Goal: Information Seeking & Learning: Learn about a topic

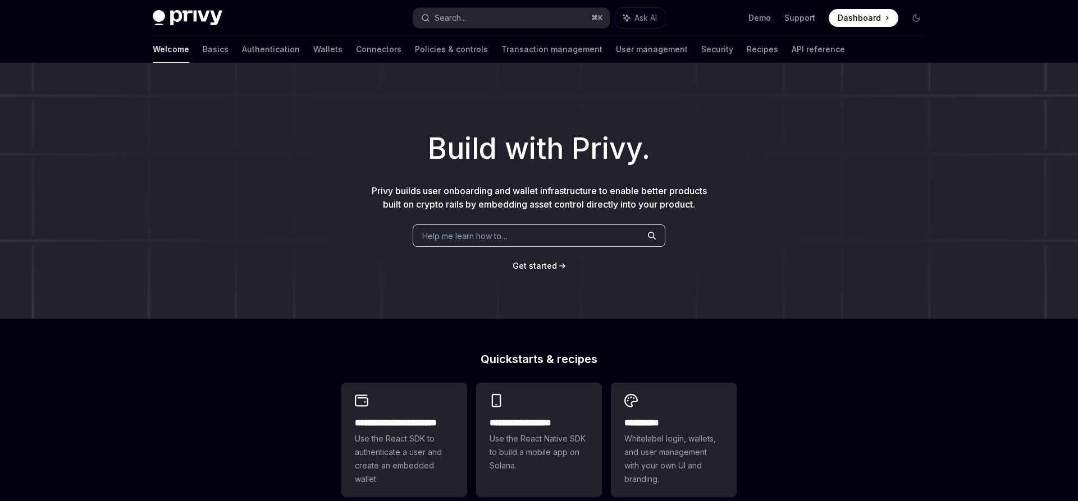
click at [178, 50] on div "Welcome Basics Authentication Wallets Connectors Policies & controls Transactio…" at bounding box center [499, 49] width 692 height 27
click at [203, 50] on link "Basics" at bounding box center [216, 49] width 26 height 27
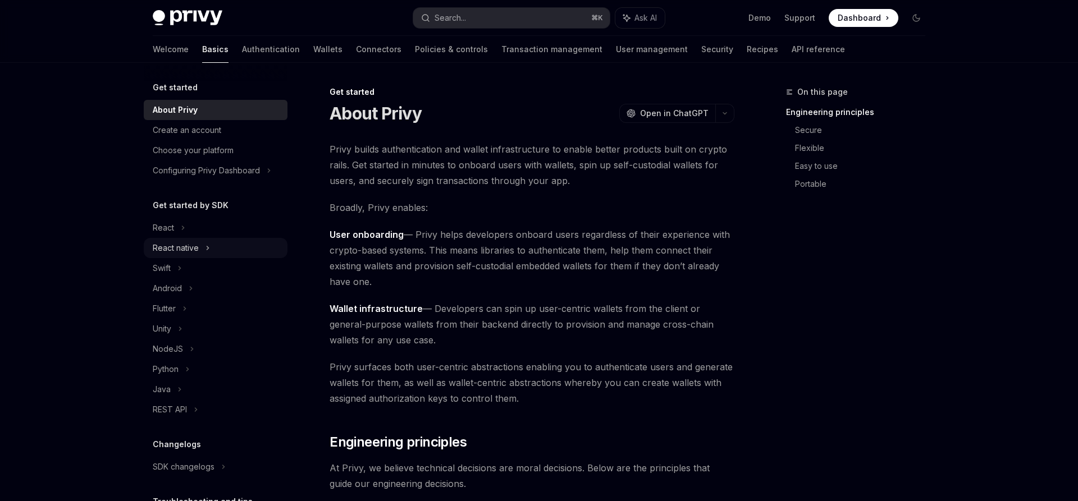
click at [189, 250] on div "React native" at bounding box center [176, 247] width 46 height 13
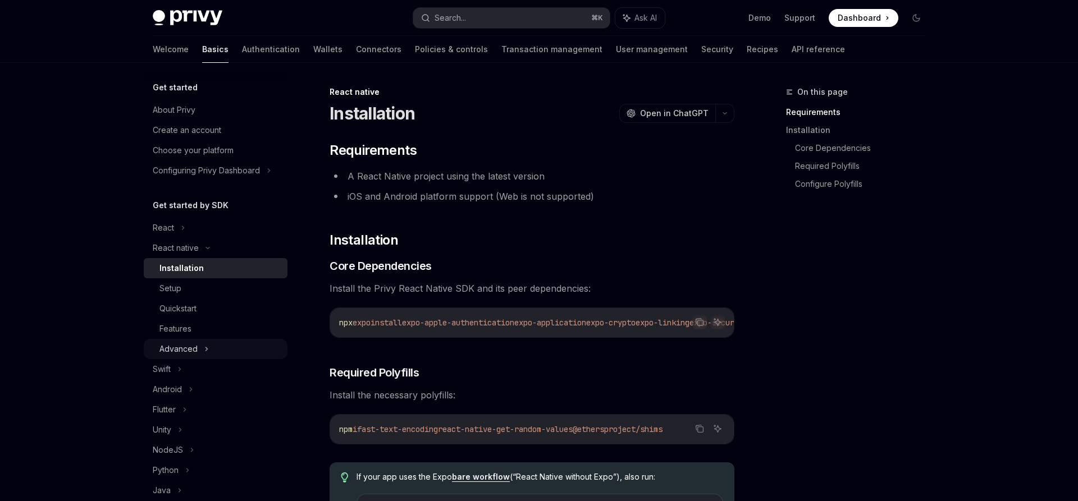
click at [196, 341] on div "Advanced" at bounding box center [216, 349] width 144 height 20
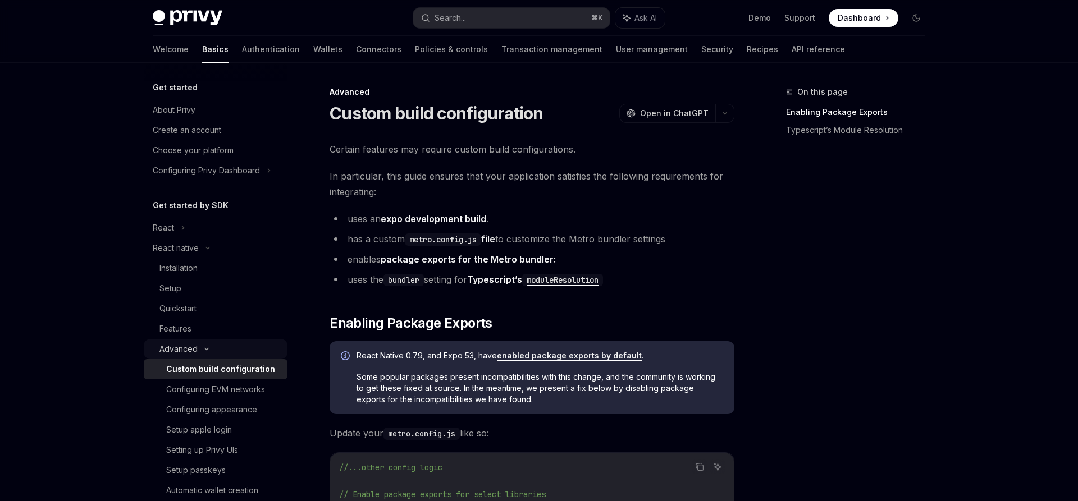
click at [204, 345] on div "Advanced" at bounding box center [216, 349] width 144 height 20
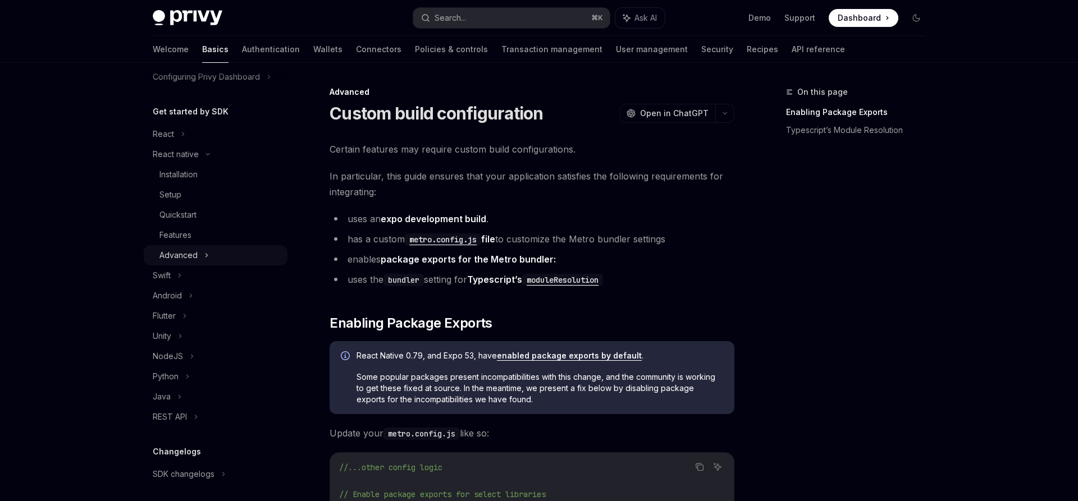
scroll to position [98, 0]
click at [182, 127] on icon at bounding box center [183, 129] width 4 height 13
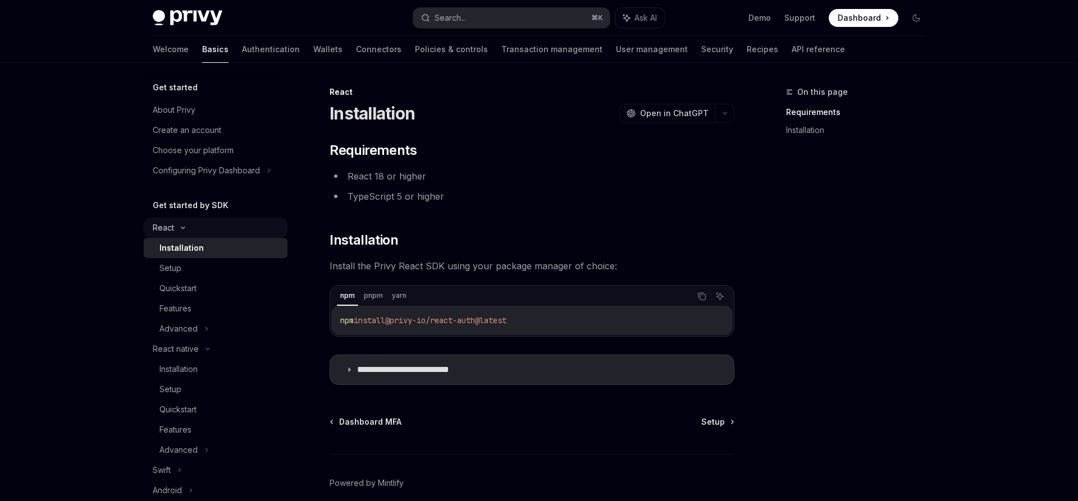
click at [180, 218] on div "React" at bounding box center [216, 228] width 144 height 20
click at [203, 244] on div "React native" at bounding box center [216, 248] width 144 height 20
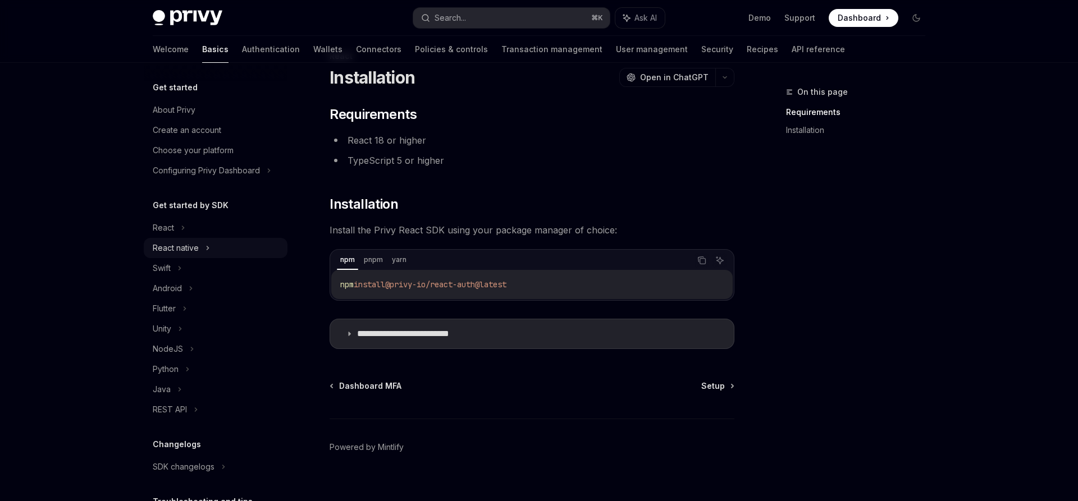
click at [201, 242] on div "React native" at bounding box center [216, 248] width 144 height 20
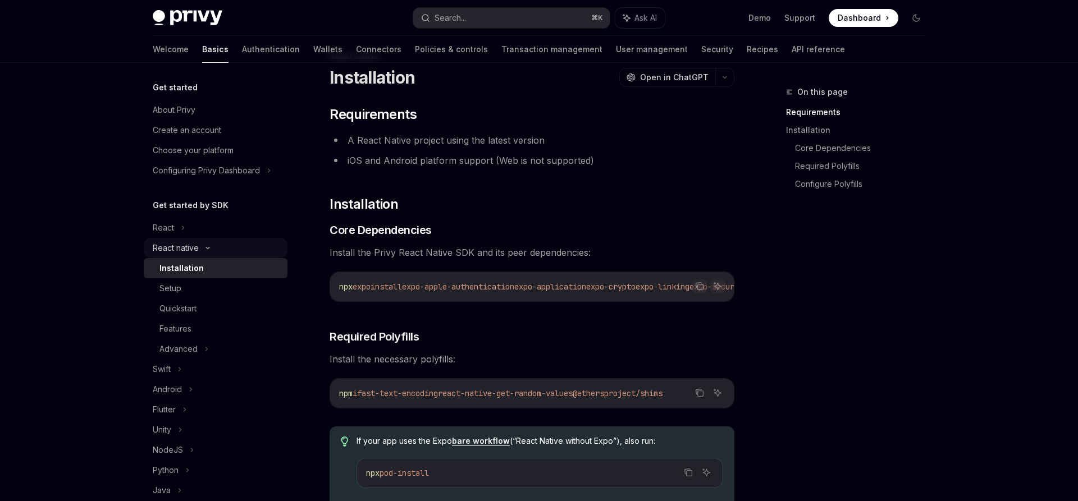
click at [201, 246] on icon at bounding box center [207, 248] width 13 height 4
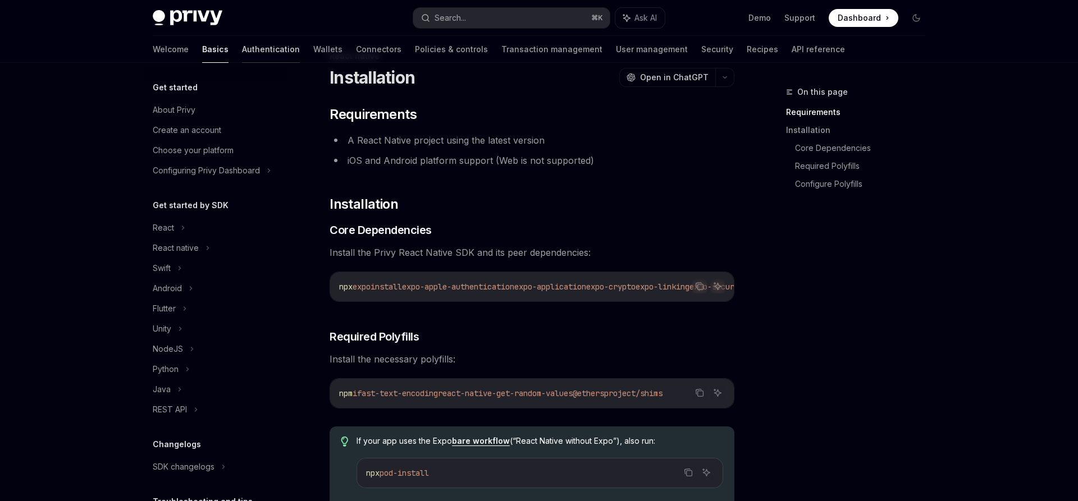
click at [242, 40] on link "Authentication" at bounding box center [271, 49] width 58 height 27
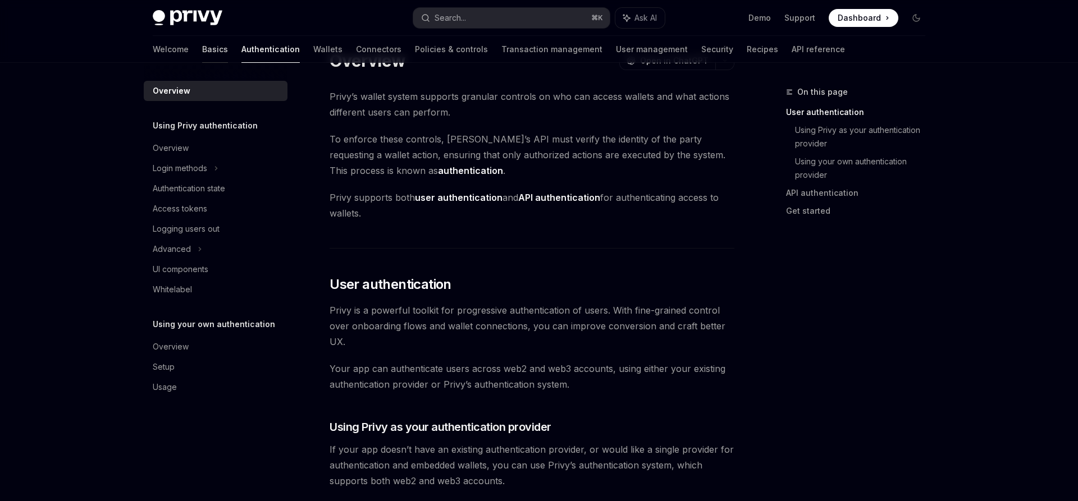
click at [202, 58] on link "Basics" at bounding box center [215, 49] width 26 height 27
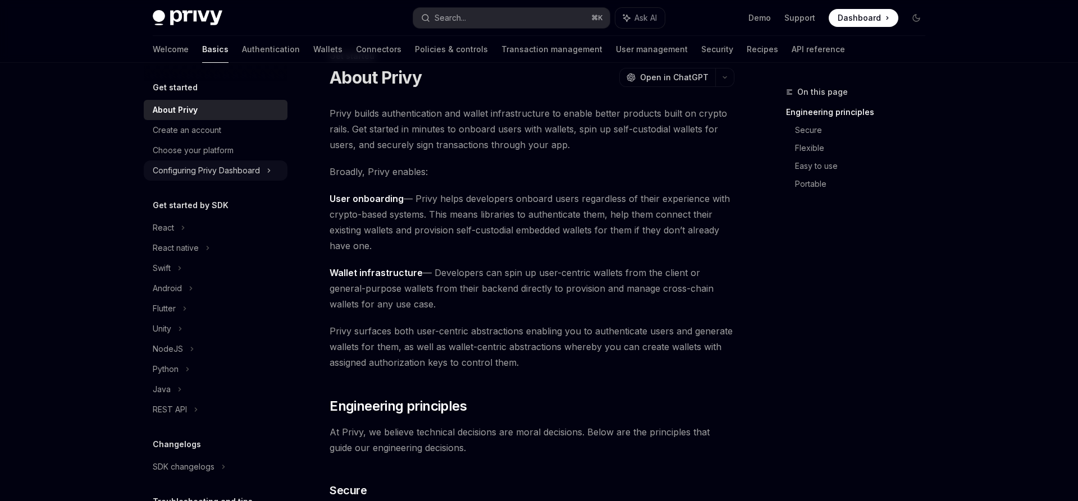
click at [282, 178] on div "Configuring Privy Dashboard" at bounding box center [216, 171] width 144 height 20
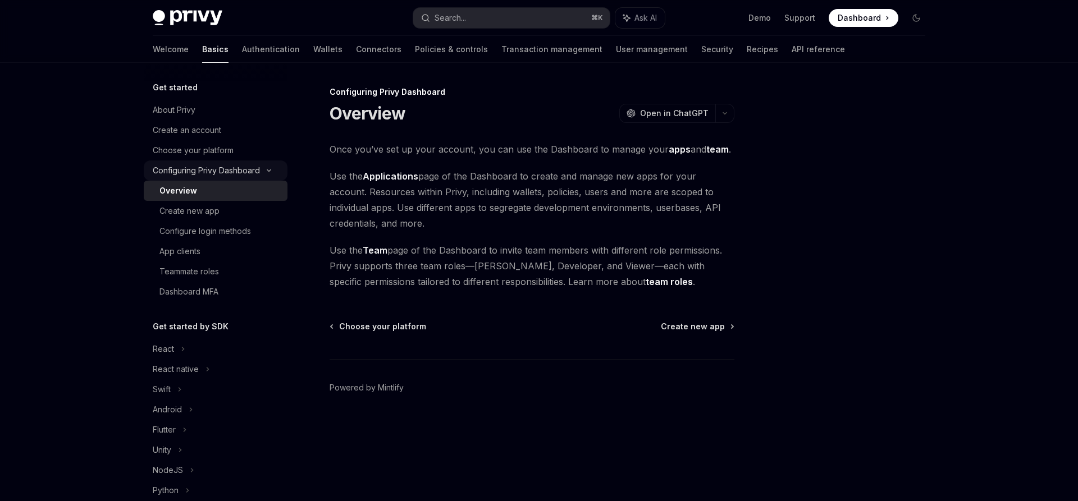
click at [266, 170] on icon at bounding box center [268, 170] width 13 height 4
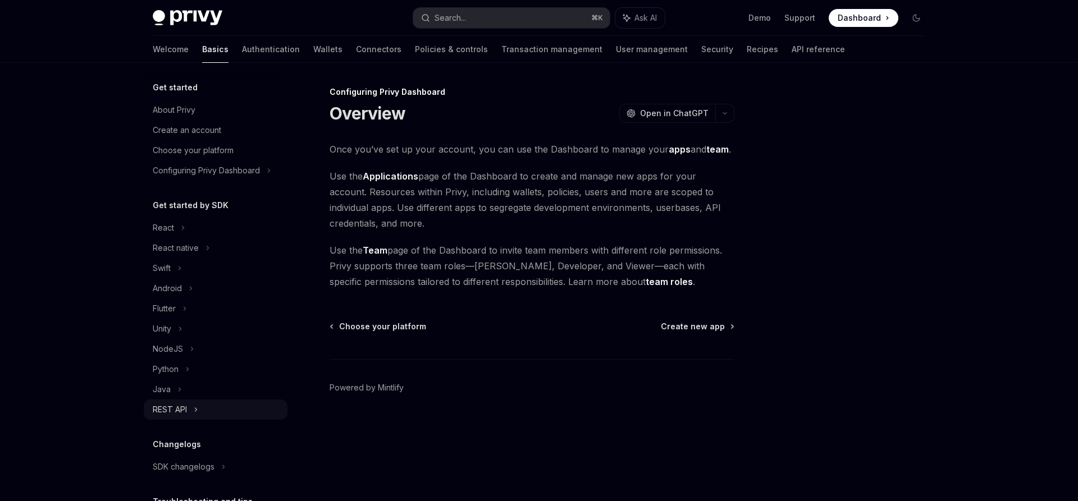
click at [212, 414] on div "REST API" at bounding box center [216, 410] width 144 height 20
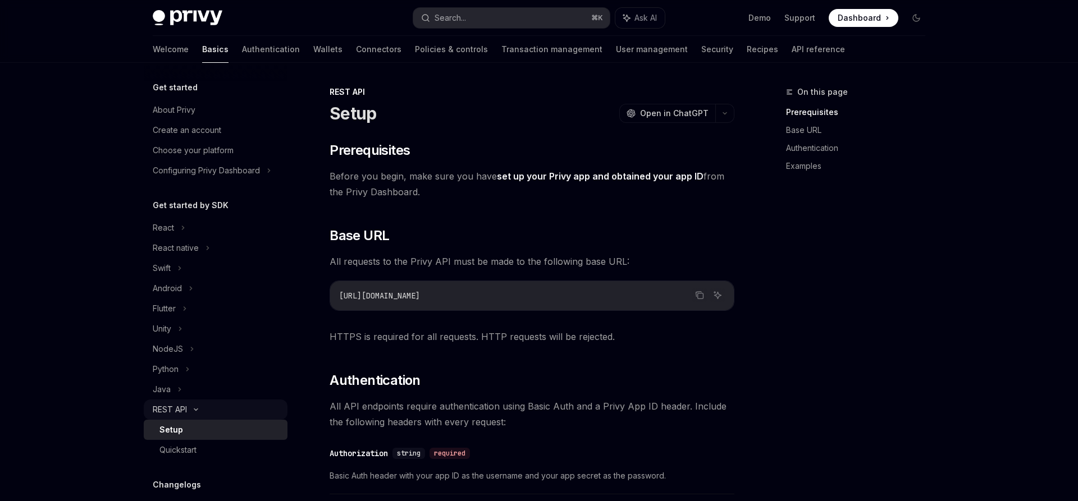
click at [203, 412] on div "REST API" at bounding box center [216, 410] width 144 height 20
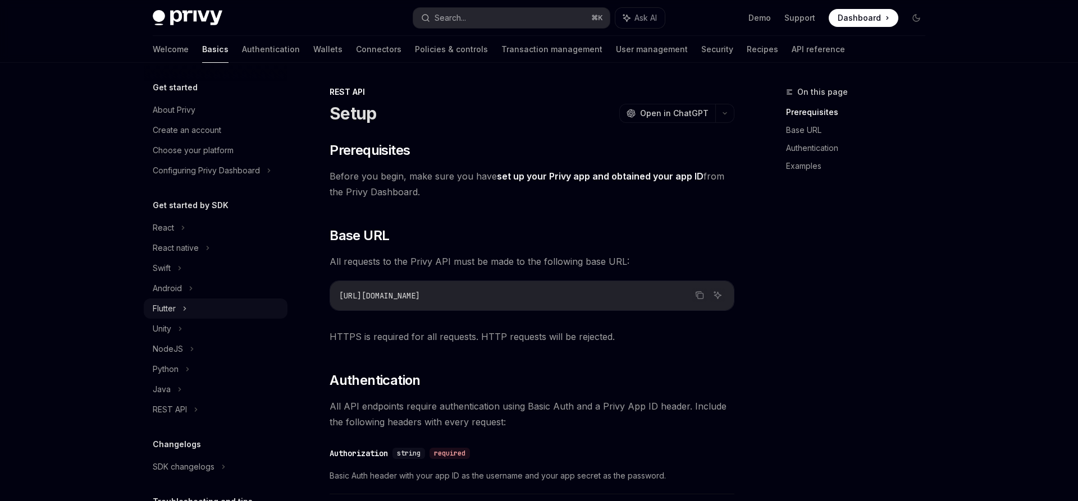
click at [202, 314] on div "Flutter" at bounding box center [216, 309] width 144 height 20
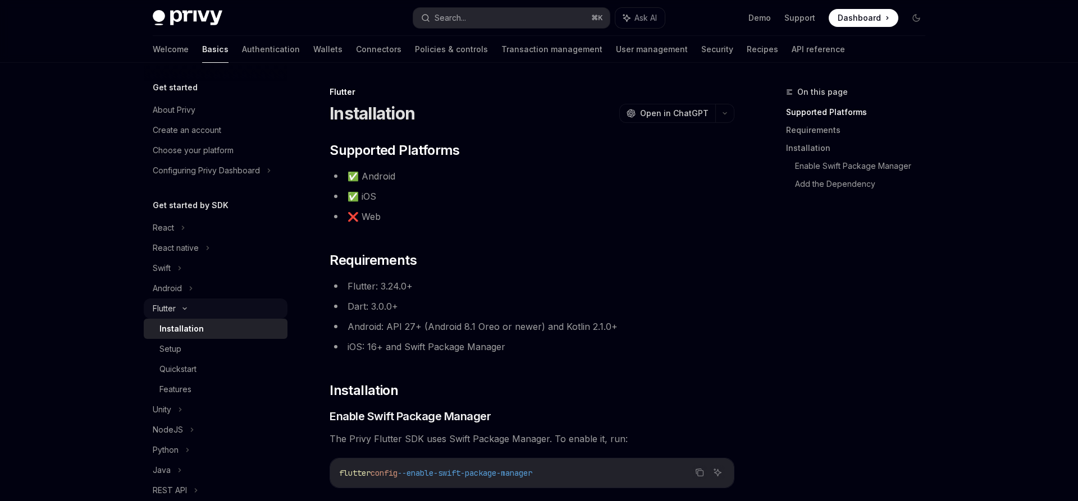
click at [202, 314] on div "Flutter" at bounding box center [216, 309] width 144 height 20
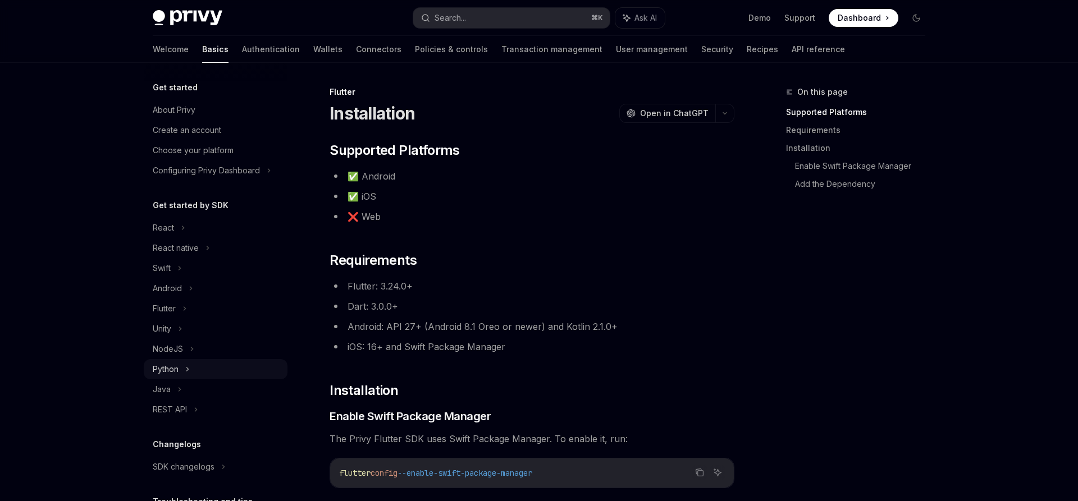
click at [202, 365] on div "Python" at bounding box center [216, 369] width 144 height 20
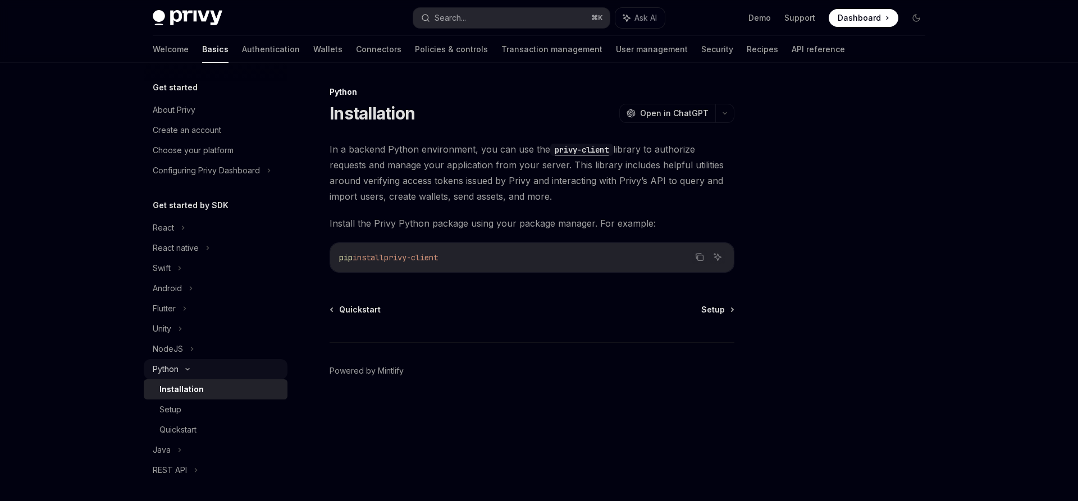
click at [202, 365] on div "Python" at bounding box center [216, 369] width 144 height 20
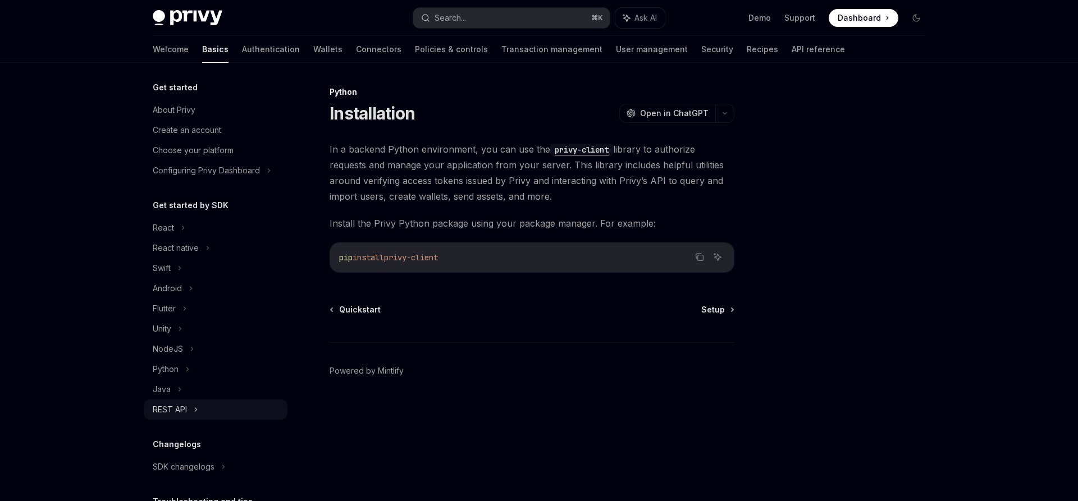
click at [197, 400] on div "REST API" at bounding box center [216, 410] width 144 height 20
type textarea "*"
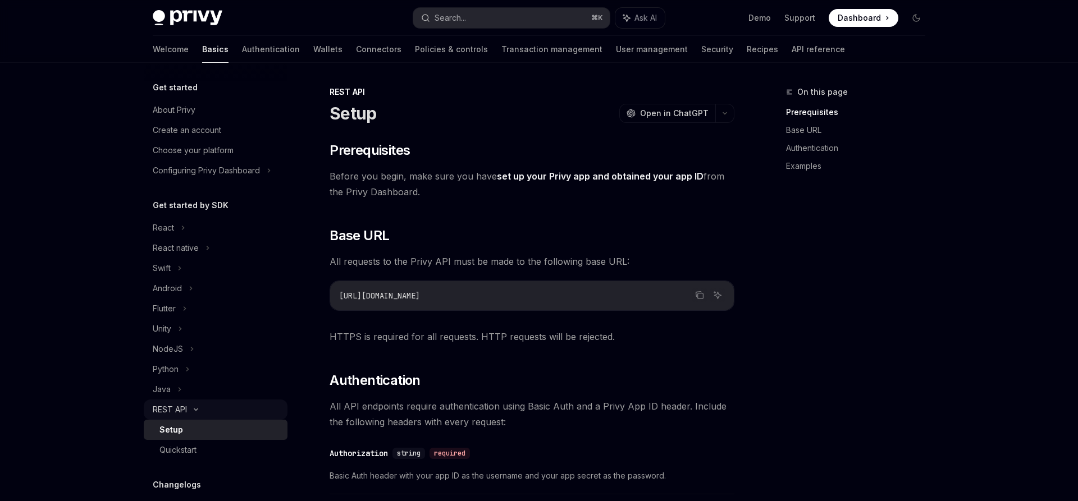
click at [197, 403] on div "REST API" at bounding box center [216, 410] width 144 height 20
click at [197, 402] on div "REST API" at bounding box center [216, 410] width 144 height 20
click at [200, 413] on div "REST API" at bounding box center [216, 410] width 144 height 20
